Goal: Information Seeking & Learning: Learn about a topic

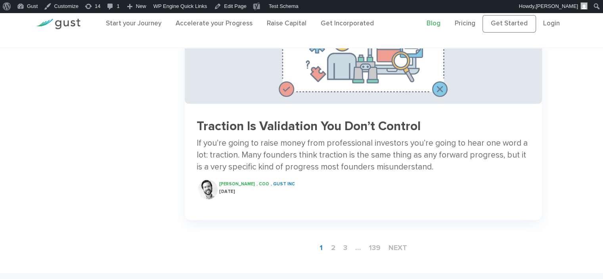
scroll to position [1230, 0]
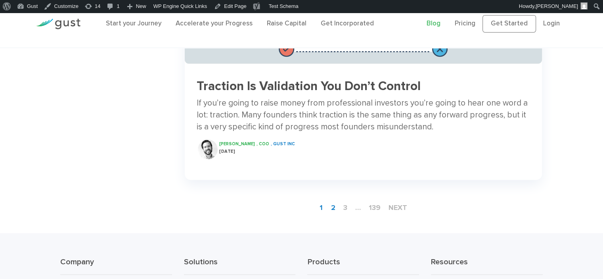
click at [331, 200] on link "2" at bounding box center [333, 207] width 11 height 15
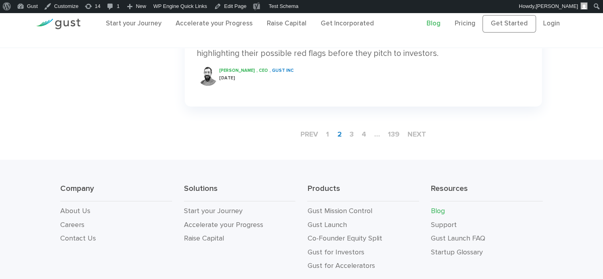
scroll to position [1309, 0]
